Goal: Transaction & Acquisition: Purchase product/service

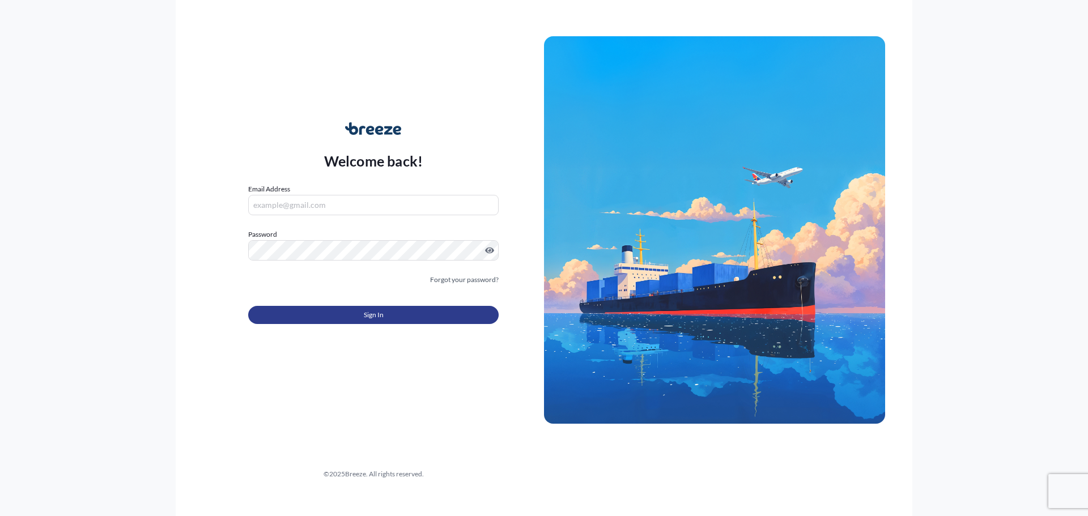
type input "[PERSON_NAME][EMAIL_ADDRESS][DOMAIN_NAME]"
click at [376, 318] on span "Sign In" at bounding box center [374, 314] width 20 height 11
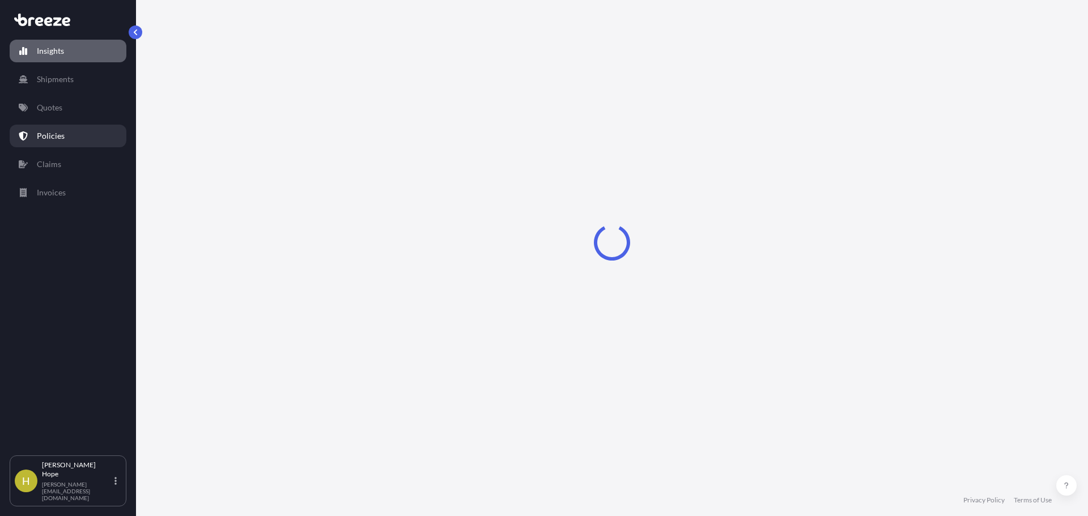
select select "2025"
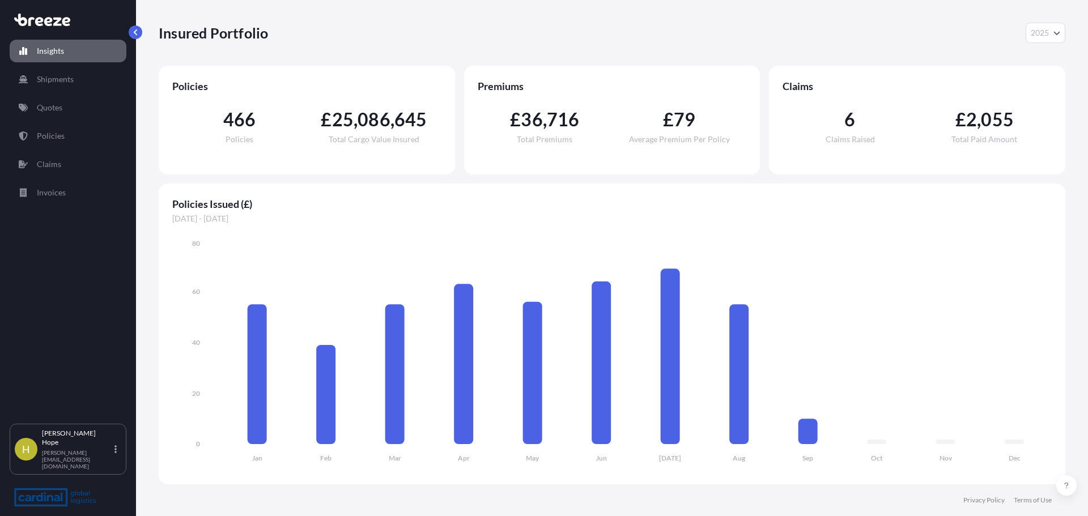
click at [1053, 240] on div "Policies Issued (£) [DATE] - [DATE] Jan Feb Mar Apr May Jun [DATE] Aug Sep Oct …" at bounding box center [612, 334] width 907 height 301
click at [65, 105] on link "Quotes" at bounding box center [68, 107] width 117 height 23
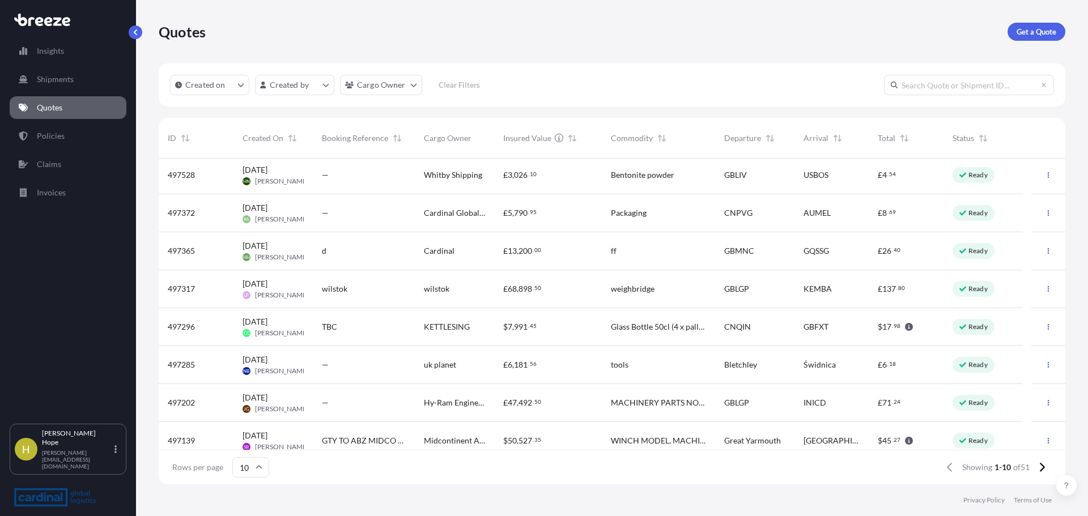
scroll to position [88, 0]
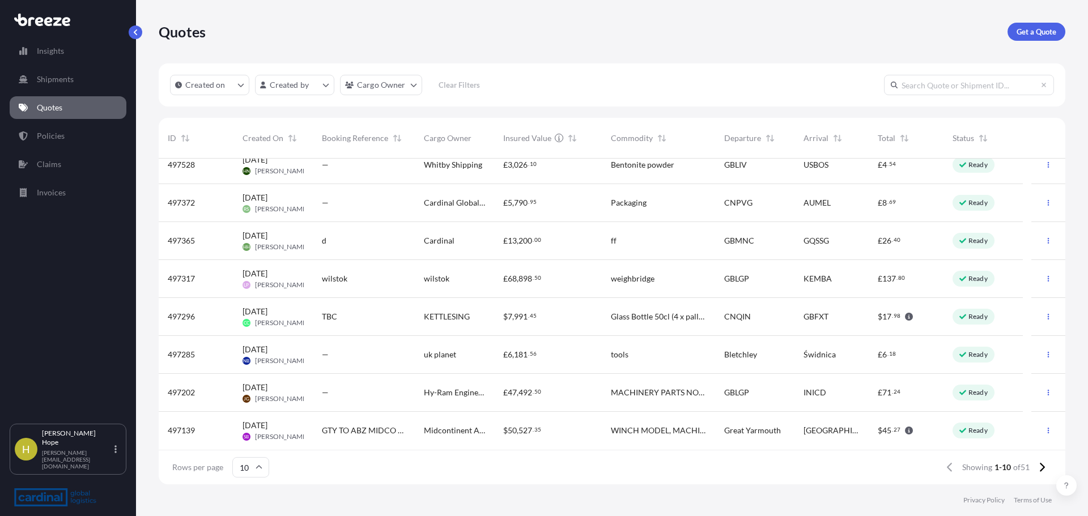
click at [859, 39] on div "Quotes Get a Quote" at bounding box center [612, 32] width 907 height 18
click at [70, 105] on link "Quotes" at bounding box center [68, 107] width 117 height 23
click at [1026, 33] on p "Get a Quote" at bounding box center [1036, 31] width 40 height 11
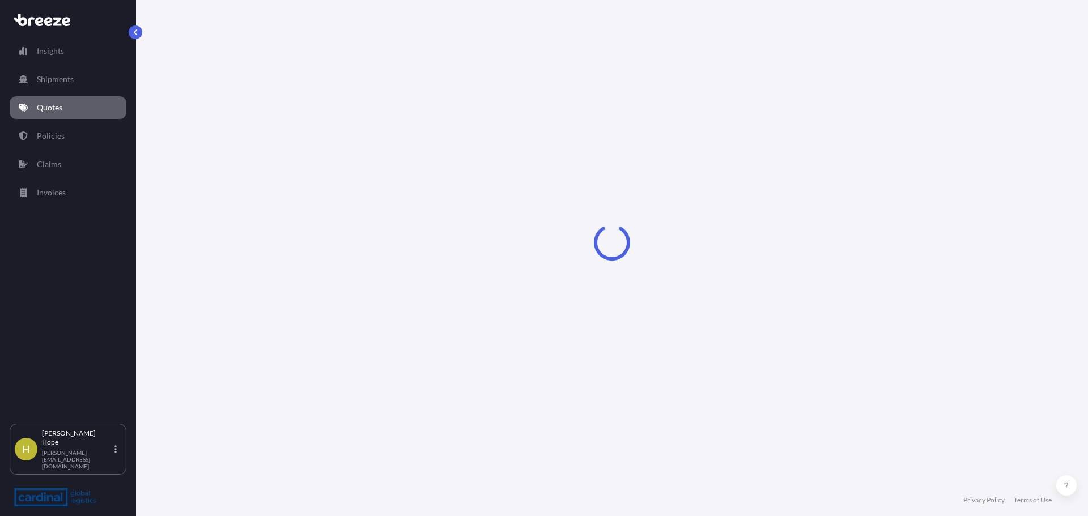
select select "Sea"
select select "1"
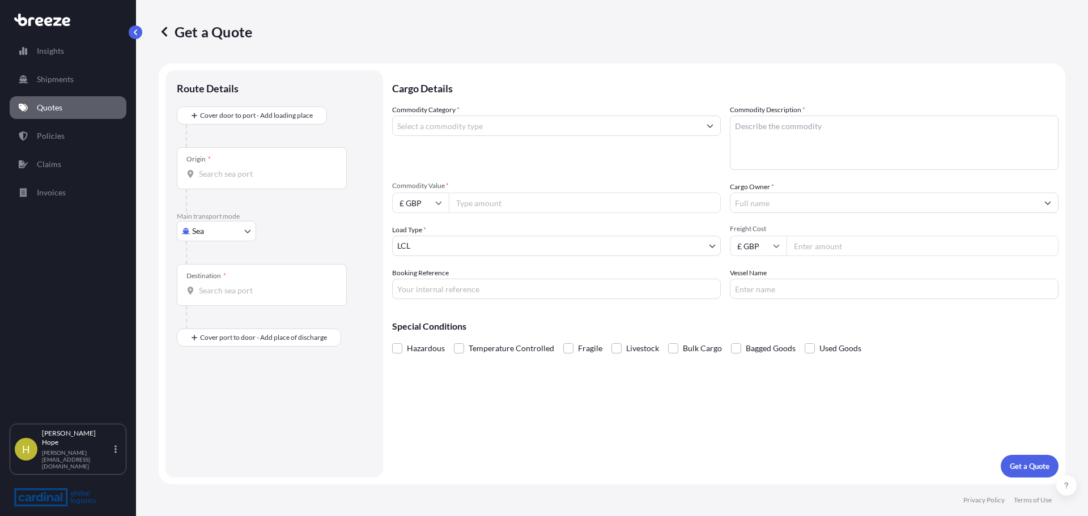
click at [1039, 344] on div "Hazardous Temperature Controlled Fragile Livestock Bulk Cargo Bagged Goods Used…" at bounding box center [725, 348] width 666 height 17
drag, startPoint x: 1035, startPoint y: 360, endPoint x: 1085, endPoint y: 335, distance: 56.0
click at [1035, 360] on div "Cargo Details Commodity Category * Commodity Description * Commodity Value * £ …" at bounding box center [725, 273] width 666 height 407
click at [230, 165] on div "Origin *" at bounding box center [262, 168] width 170 height 42
click at [230, 168] on input "Origin *" at bounding box center [266, 173] width 134 height 11
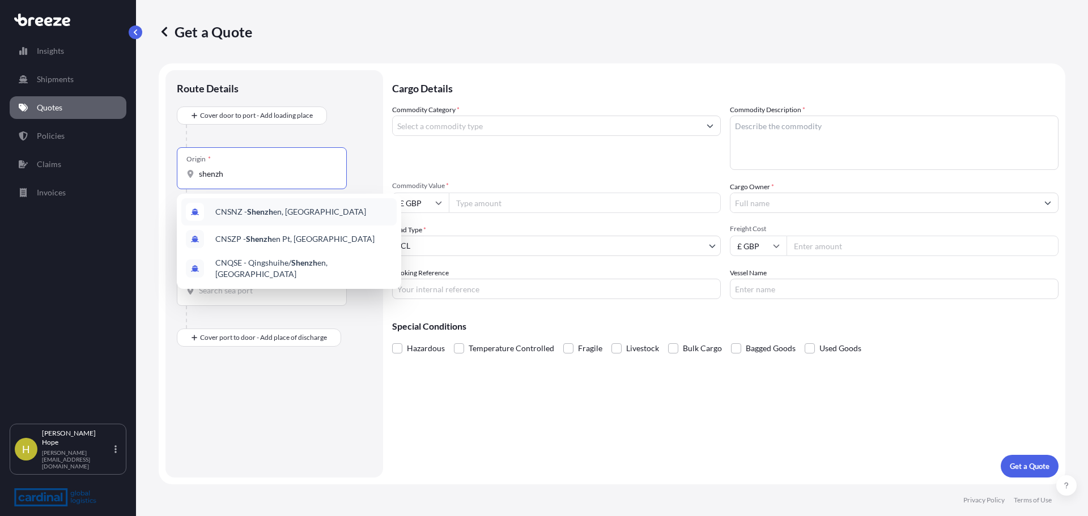
click at [315, 215] on div "CNSNZ - Shenzh en, [GEOGRAPHIC_DATA]" at bounding box center [288, 211] width 215 height 27
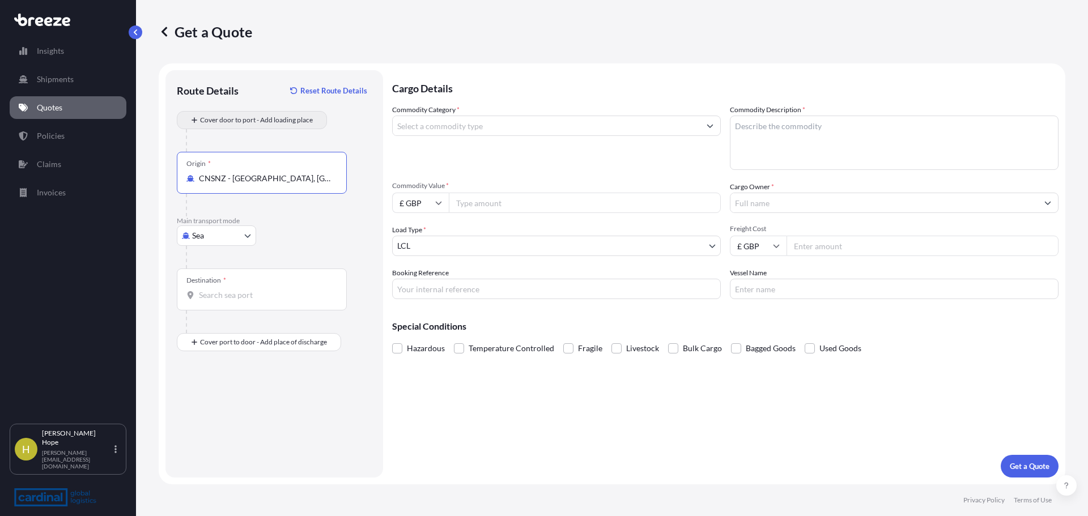
type input "CNSNZ - [GEOGRAPHIC_DATA], [GEOGRAPHIC_DATA]"
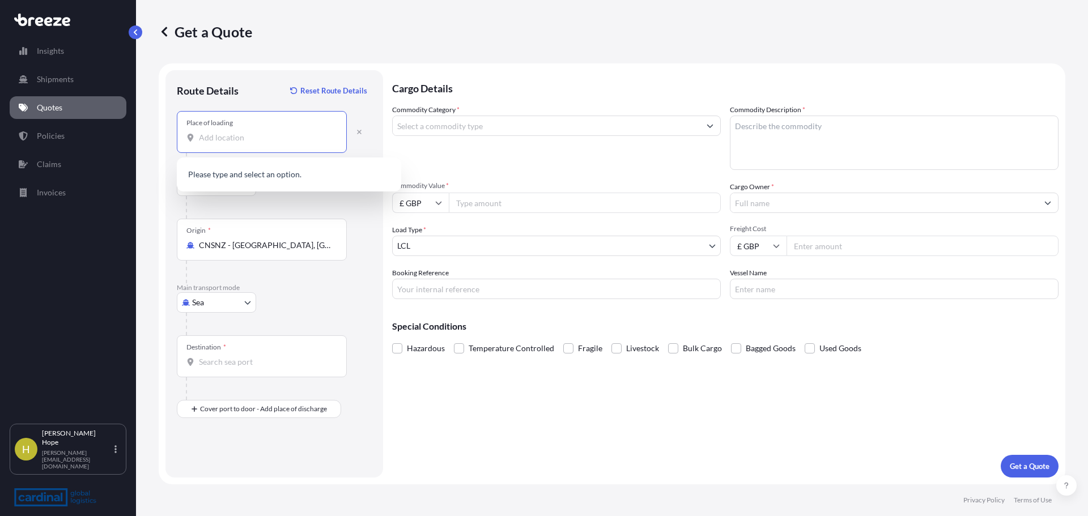
click at [225, 140] on input "Place of loading" at bounding box center [266, 137] width 134 height 11
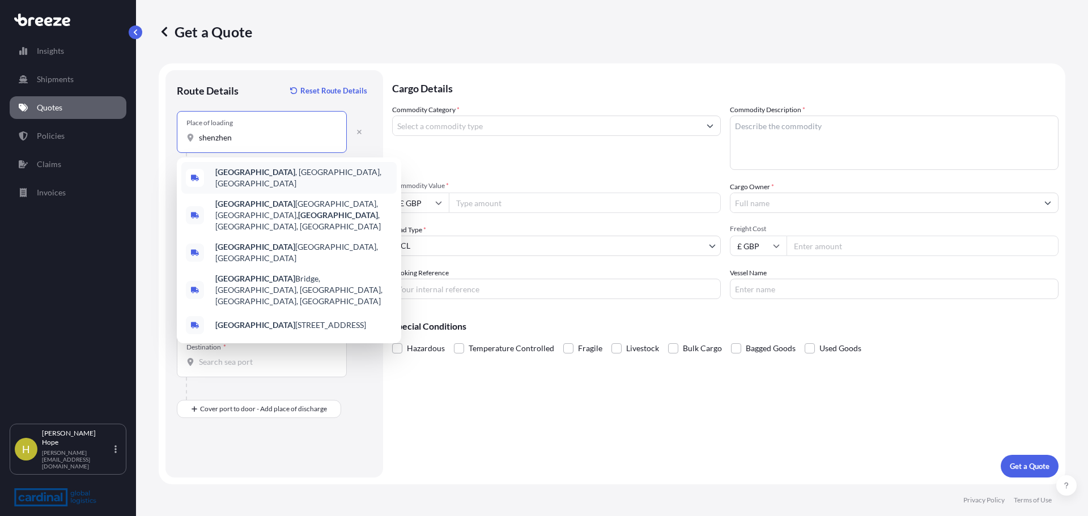
click at [302, 175] on span "[GEOGRAPHIC_DATA] , [GEOGRAPHIC_DATA], [GEOGRAPHIC_DATA]" at bounding box center [303, 178] width 177 height 23
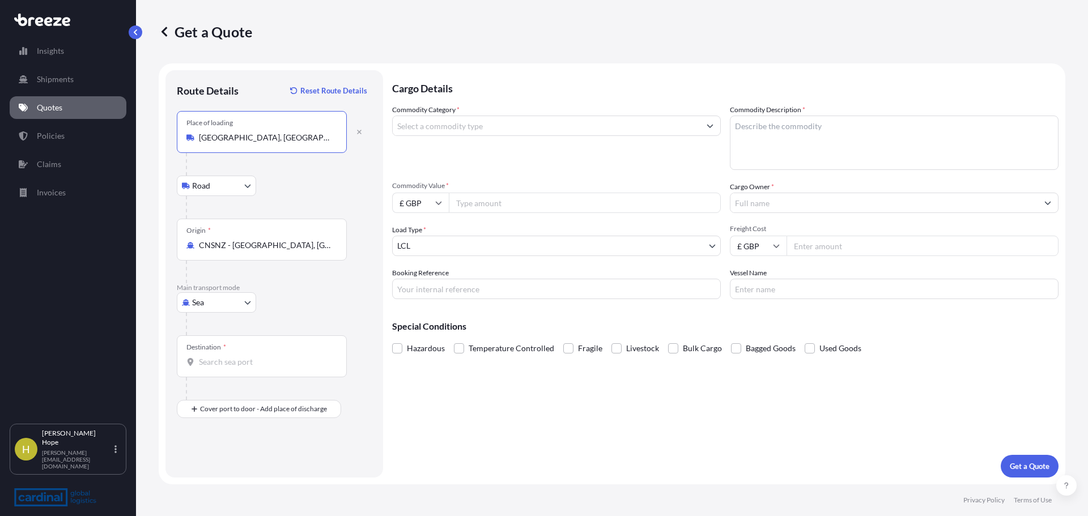
type input "[GEOGRAPHIC_DATA], [GEOGRAPHIC_DATA], [GEOGRAPHIC_DATA]"
click at [235, 362] on input "Destination *" at bounding box center [266, 361] width 134 height 11
click at [270, 377] on div "Destination *" at bounding box center [262, 356] width 170 height 42
click at [270, 368] on input "Destination *" at bounding box center [266, 361] width 134 height 11
click at [228, 360] on input "Destination * Please select a destination" at bounding box center [266, 361] width 134 height 11
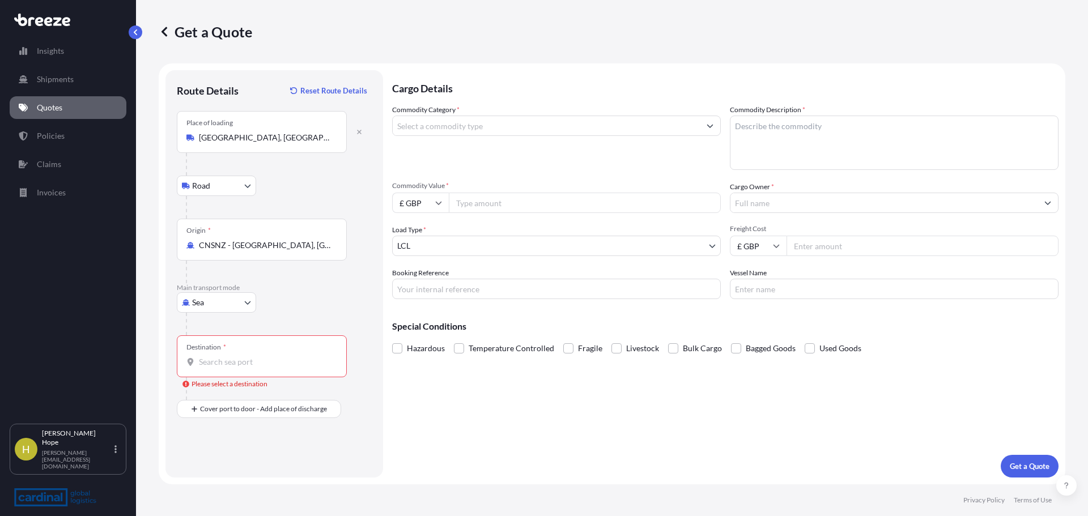
click at [224, 361] on input "Destination * Please select a destination" at bounding box center [266, 361] width 134 height 11
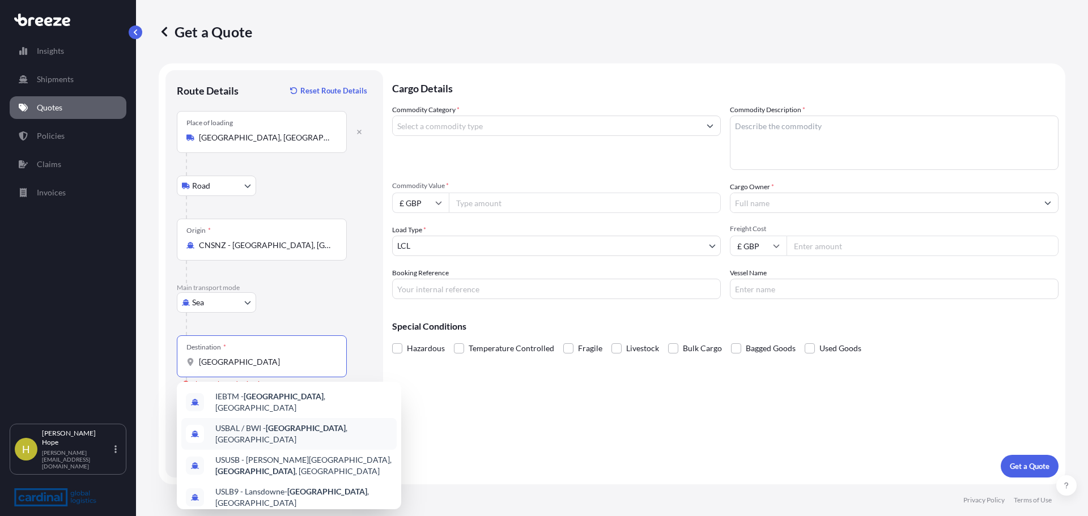
click at [339, 437] on div "USBAL / BWI - [GEOGRAPHIC_DATA] , [GEOGRAPHIC_DATA]" at bounding box center [288, 434] width 215 height 32
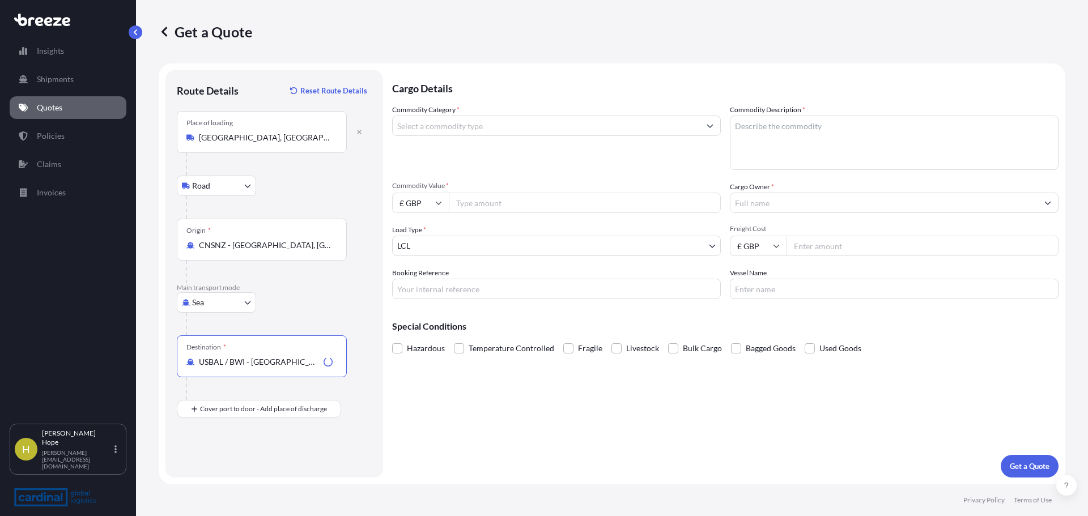
type input "USBAL / BWI - [GEOGRAPHIC_DATA], [GEOGRAPHIC_DATA]"
click at [378, 422] on div "Route Details Reset Route Details Place of loading [GEOGRAPHIC_DATA], [GEOGRAPH…" at bounding box center [274, 273] width 218 height 407
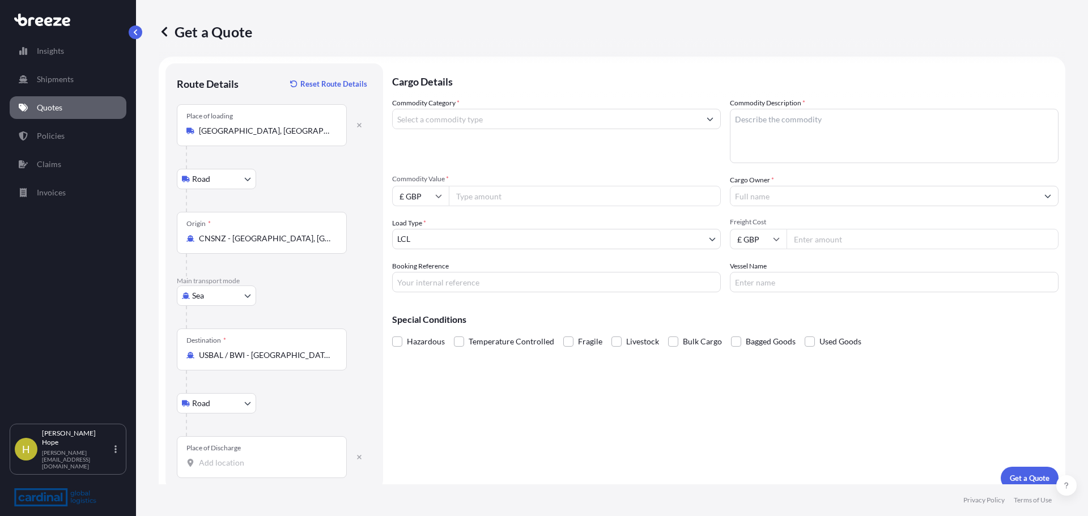
scroll to position [19, 0]
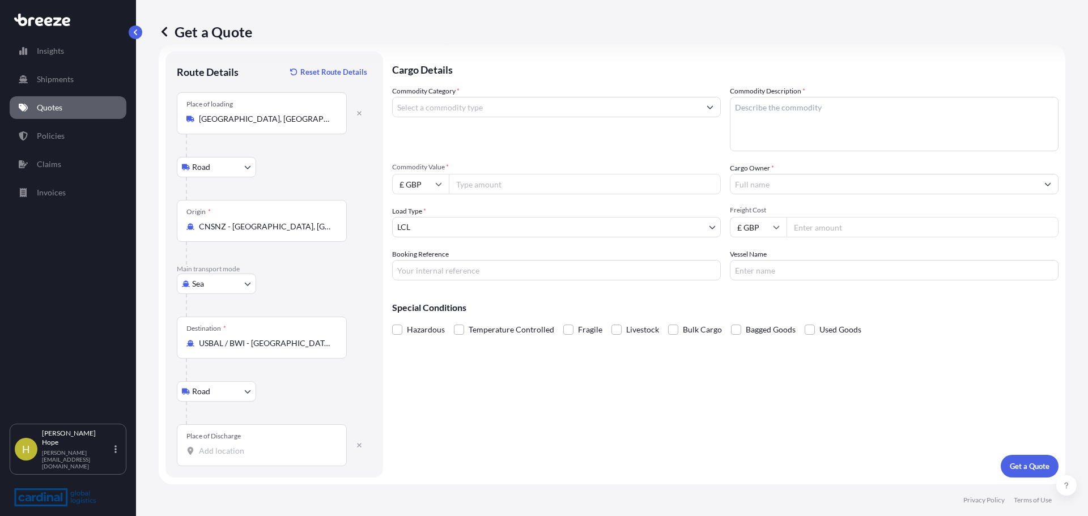
click at [243, 449] on input "Place of Discharge" at bounding box center [266, 450] width 134 height 11
click at [231, 456] on input "Place of Discharge" at bounding box center [266, 450] width 134 height 11
click at [228, 446] on input "Place of Discharge" at bounding box center [266, 450] width 134 height 11
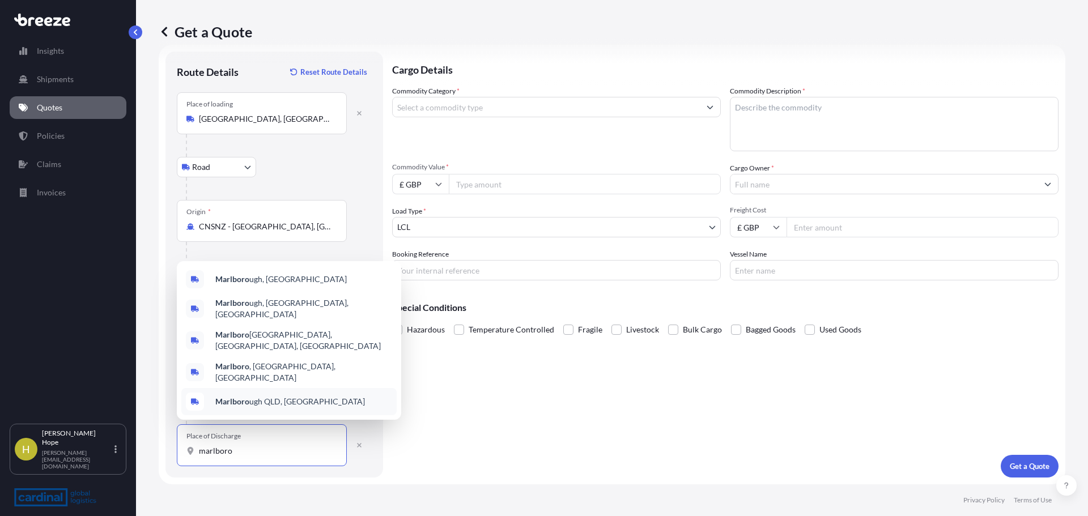
click at [258, 455] on input "marlboro" at bounding box center [266, 450] width 134 height 11
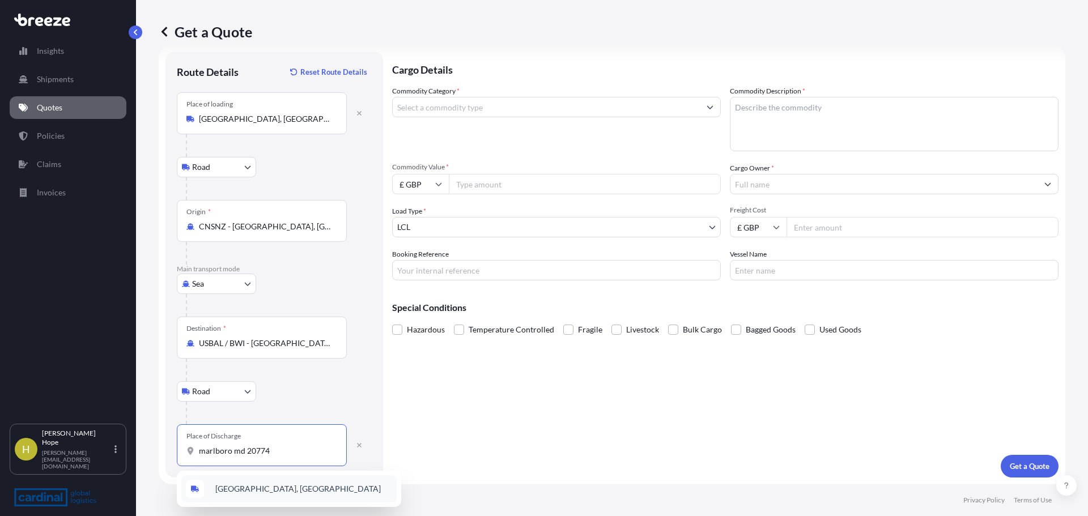
click at [291, 495] on div "[GEOGRAPHIC_DATA], [GEOGRAPHIC_DATA]" at bounding box center [288, 488] width 215 height 27
type input "[GEOGRAPHIC_DATA], [GEOGRAPHIC_DATA]"
click at [452, 108] on input "Commodity Category *" at bounding box center [546, 107] width 307 height 20
click at [432, 113] on input "Commodity Category *" at bounding box center [546, 107] width 307 height 20
type input "s"
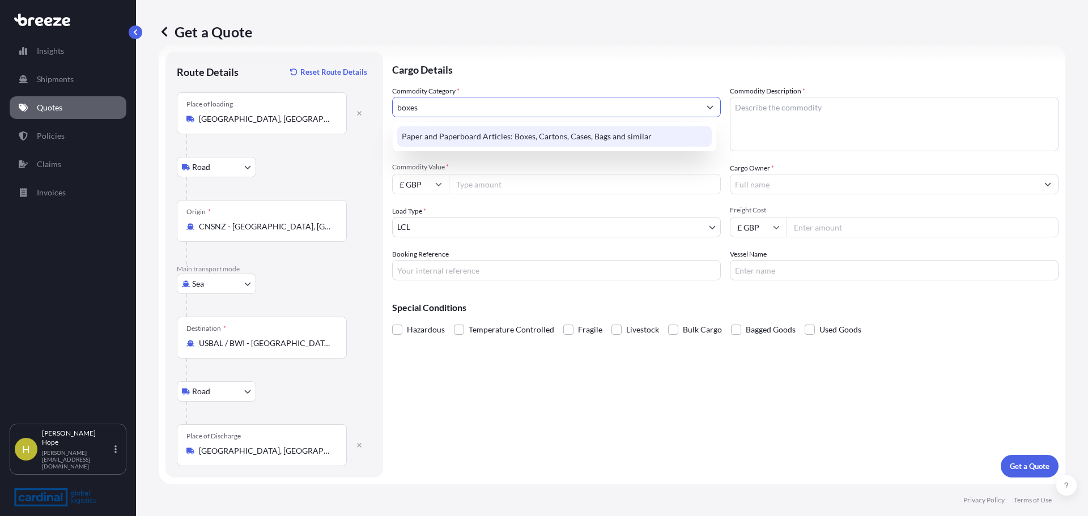
click at [474, 130] on div "Paper and Paperboard Articles: Boxes, Cartons, Cases, Bags and similar" at bounding box center [554, 136] width 314 height 20
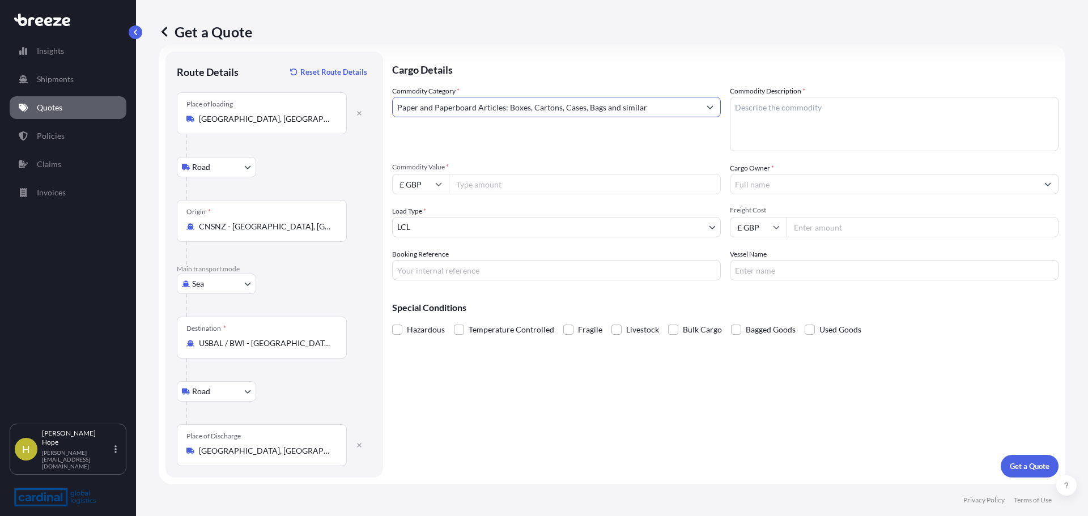
type input "Paper and Paperboard Articles: Boxes, Cartons, Cases, Bags and similar"
click at [611, 143] on div "Commodity Category * Paper and Paperboard Articles: Boxes, Cartons, Cases, Bags…" at bounding box center [556, 119] width 329 height 66
click at [798, 130] on textarea "Commodity Description *" at bounding box center [894, 124] width 329 height 54
click at [783, 104] on textarea "Commodity Description *" at bounding box center [894, 124] width 329 height 54
click at [816, 126] on textarea "Commodity Description *" at bounding box center [894, 124] width 329 height 54
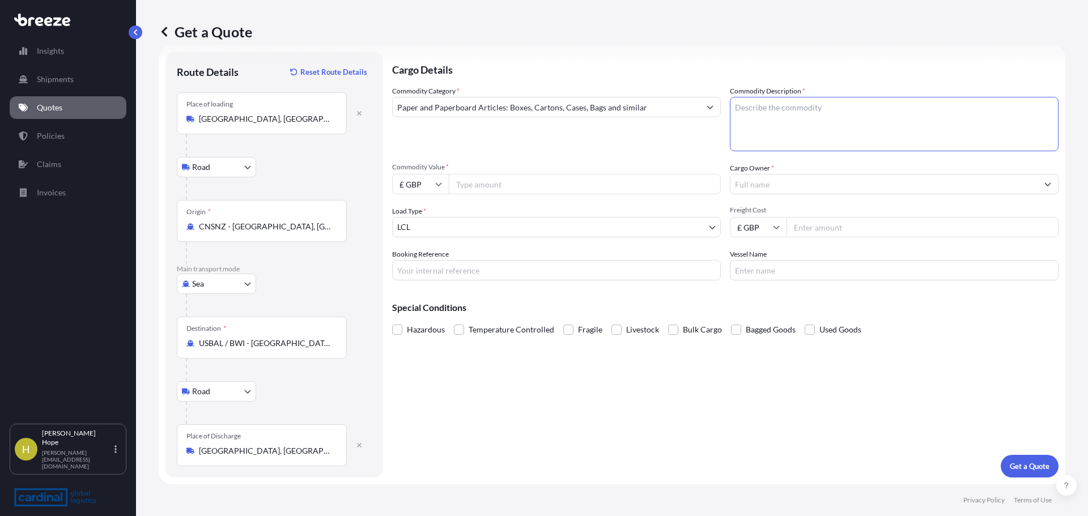
click at [782, 104] on textarea "Commodity Description *" at bounding box center [894, 124] width 329 height 54
type textarea "giftwrap boxes"
click at [521, 185] on input "Commodity Value *" at bounding box center [585, 184] width 272 height 20
click at [426, 188] on input "£ GBP" at bounding box center [420, 184] width 57 height 20
click at [419, 254] on div "$ USD" at bounding box center [421, 263] width 48 height 22
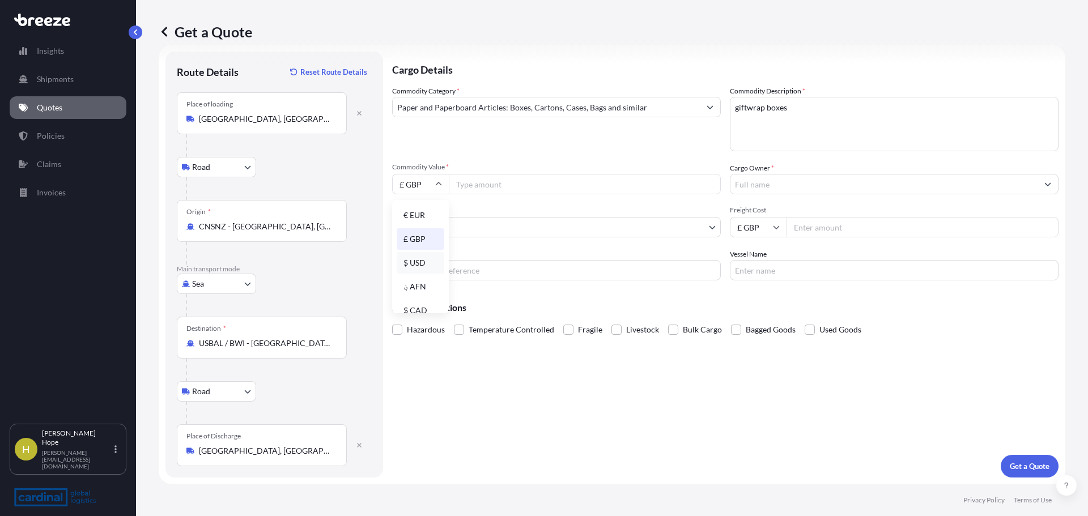
type input "$ USD"
click at [507, 186] on input "Commodity Value *" at bounding box center [585, 184] width 272 height 20
type input "3066.16"
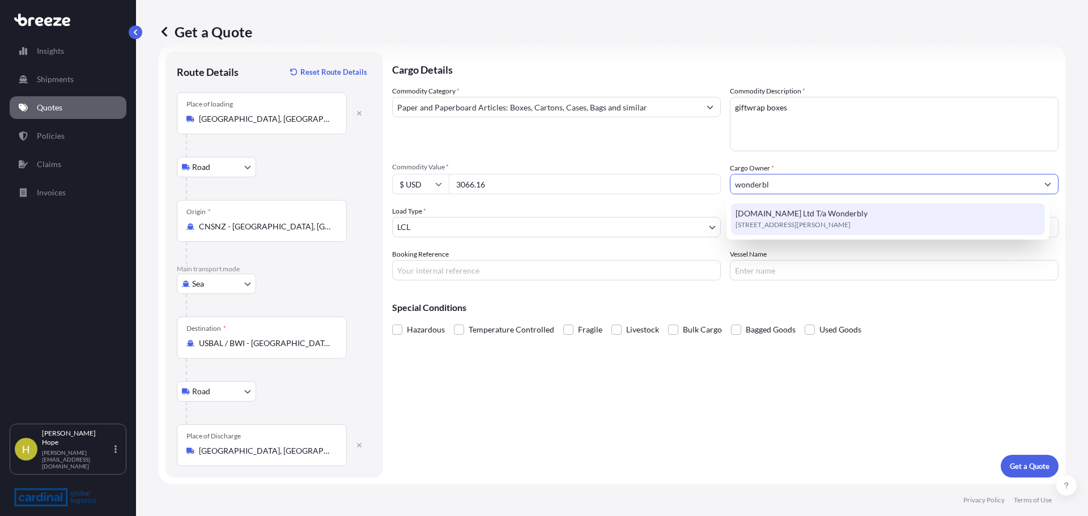
click at [817, 218] on span "[DOMAIN_NAME] Ltd T/a Wonderbly" at bounding box center [801, 213] width 132 height 11
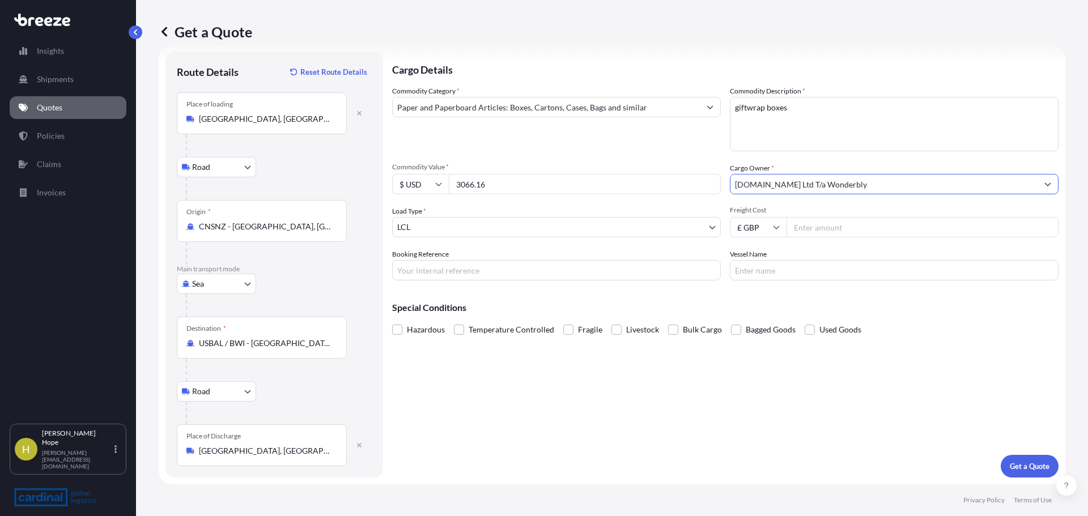
type input "[DOMAIN_NAME] Ltd T/a Wonderbly"
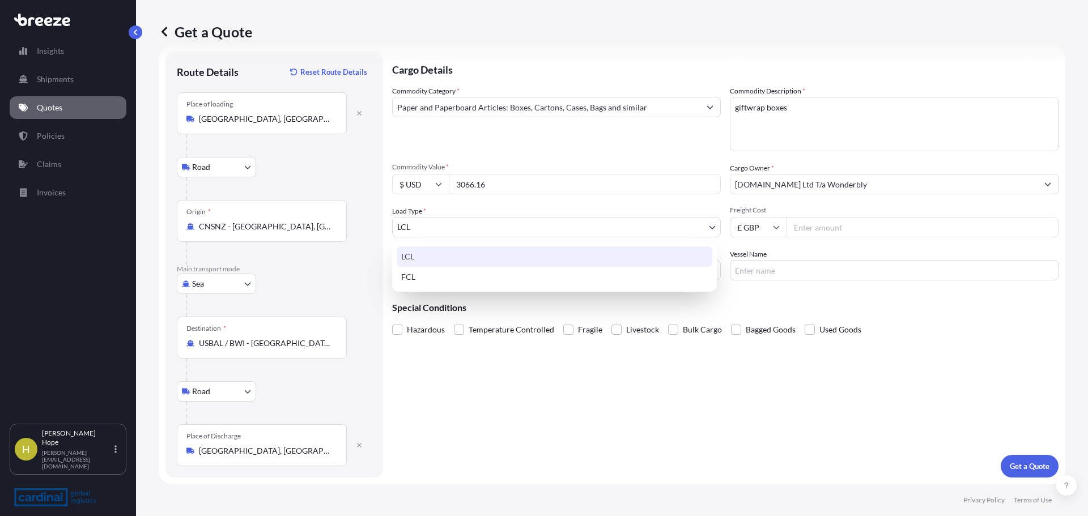
click at [505, 225] on body "15 options available. 0 options available. 1 option available. Insights Shipmen…" at bounding box center [544, 258] width 1088 height 516
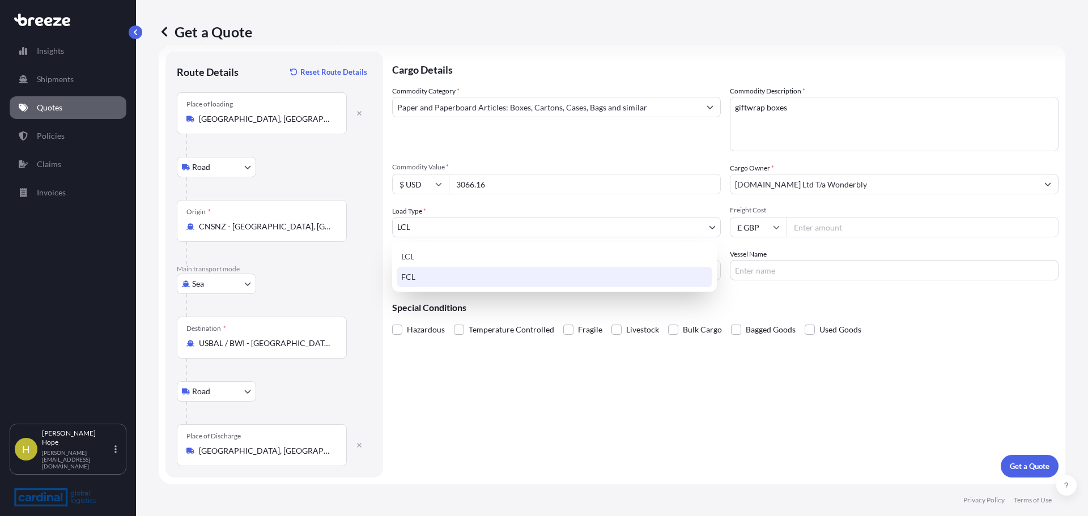
click at [454, 274] on div "FCL" at bounding box center [555, 277] width 316 height 20
select select "2"
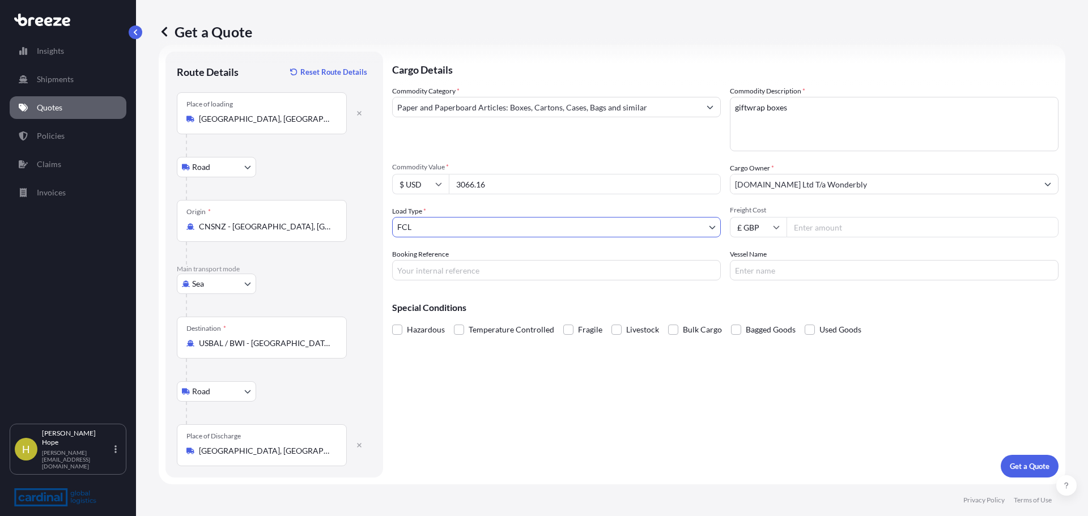
click at [813, 224] on input "Freight Cost" at bounding box center [922, 227] width 272 height 20
click at [407, 185] on input "$ USD" at bounding box center [420, 184] width 57 height 20
click at [427, 237] on div "£ GBP" at bounding box center [421, 239] width 48 height 22
type input "£ GBP"
click at [478, 187] on input "3066.16" at bounding box center [585, 184] width 272 height 20
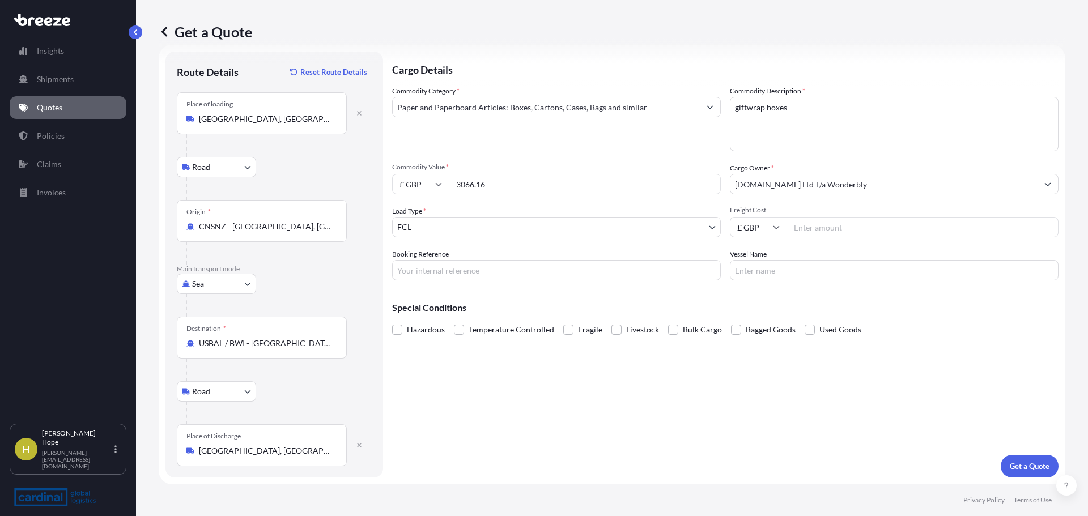
drag, startPoint x: 504, startPoint y: 185, endPoint x: 481, endPoint y: 188, distance: 22.9
click at [441, 185] on div "£ GBP 3066.16" at bounding box center [556, 184] width 329 height 20
paste input "492"
type input "4926"
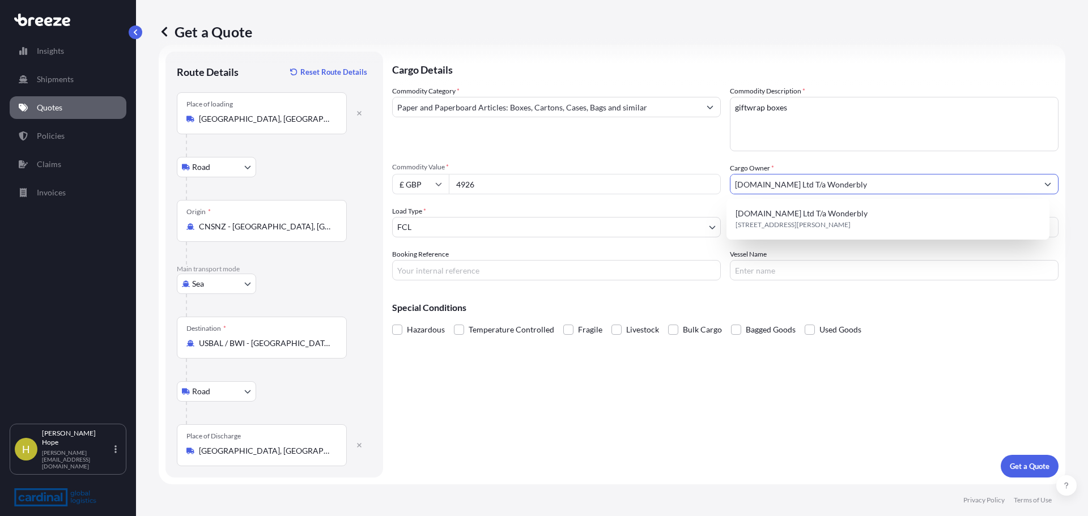
click at [587, 256] on div "Booking Reference" at bounding box center [556, 265] width 329 height 32
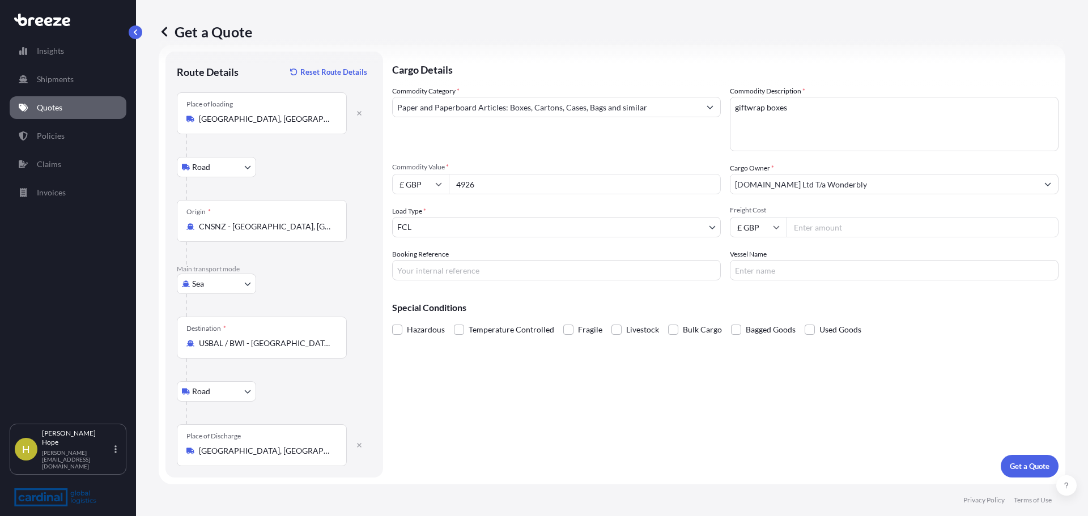
click at [818, 229] on input "Freight Cost" at bounding box center [922, 227] width 272 height 20
click at [808, 227] on input "Freight Cost" at bounding box center [922, 227] width 272 height 20
paste input "3066.16"
type input "3066.16"
click at [814, 287] on div "Cargo Details Commodity Category * Paper and Paperboard Articles: Boxes, Carton…" at bounding box center [725, 265] width 666 height 426
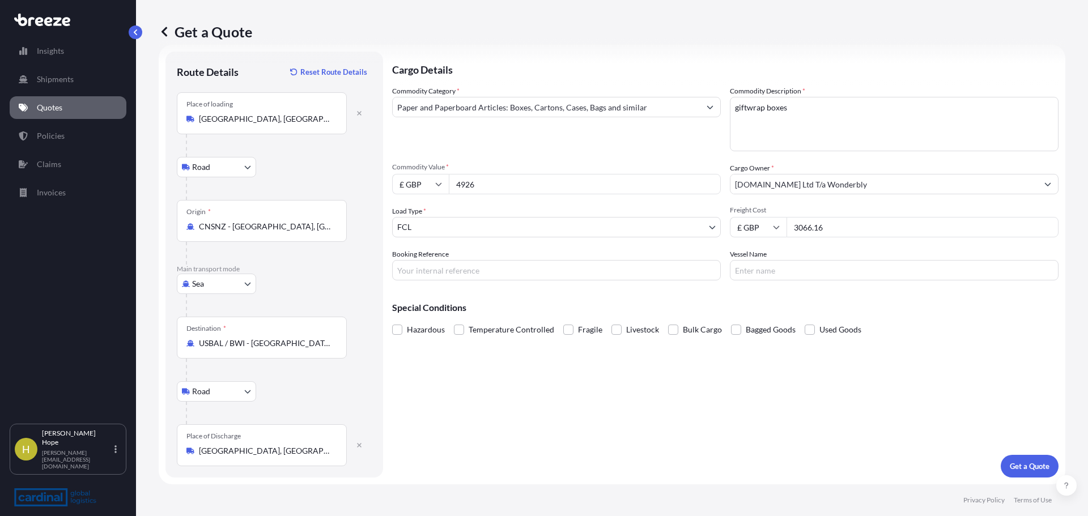
click at [764, 250] on div "Vessel Name" at bounding box center [894, 265] width 329 height 32
click at [1021, 468] on p "Get a Quote" at bounding box center [1030, 466] width 40 height 11
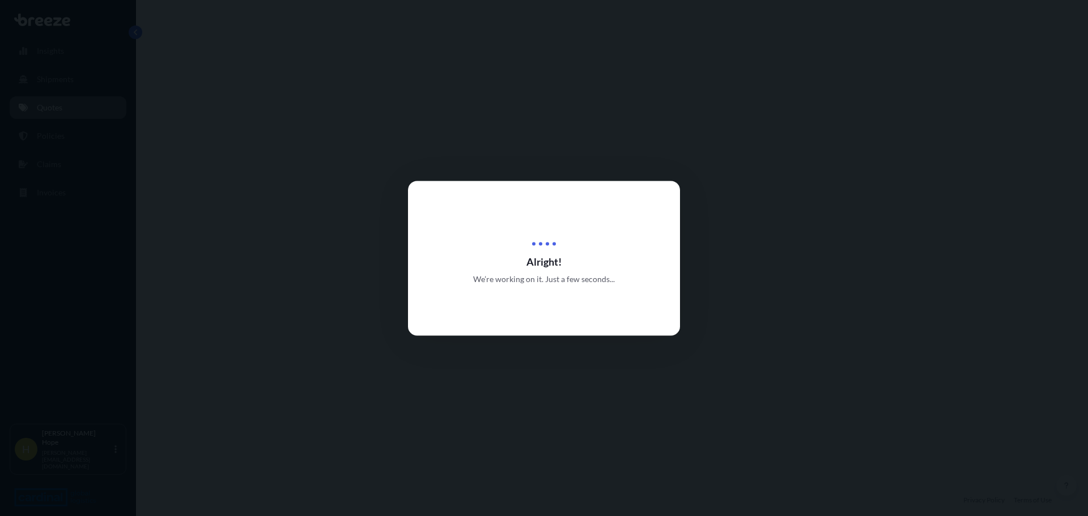
select select "Road"
select select "Sea"
select select "Road"
select select "2"
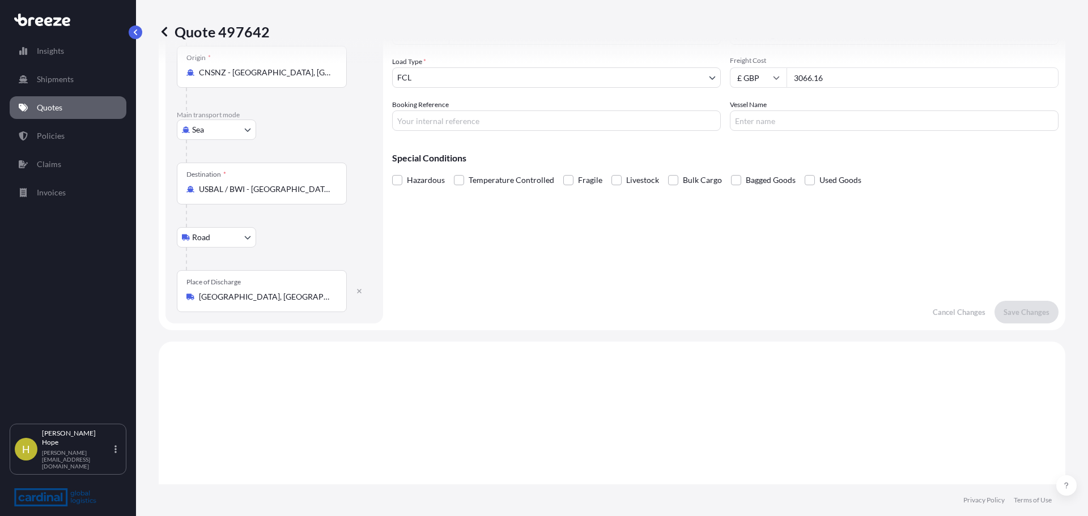
scroll to position [113, 0]
